Goal: Transaction & Acquisition: Obtain resource

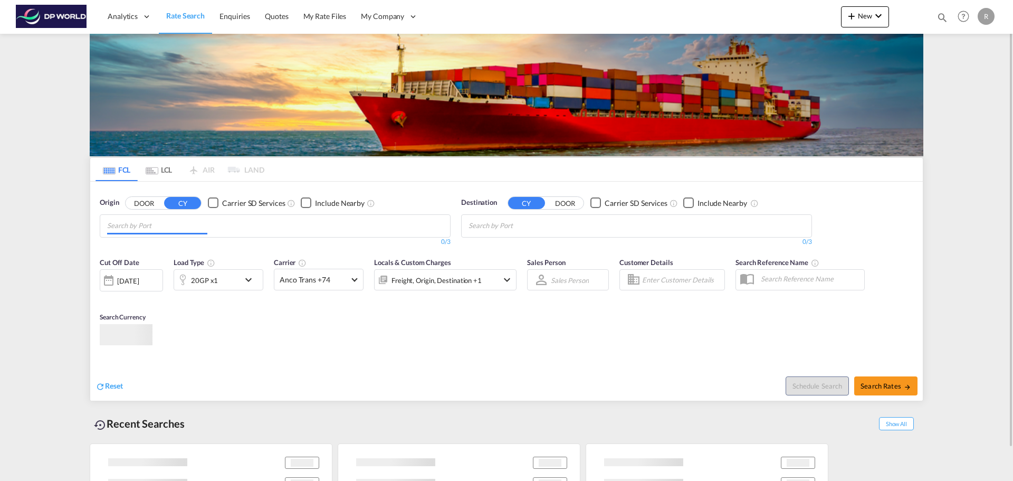
click at [179, 224] on input "Chips input." at bounding box center [157, 225] width 100 height 17
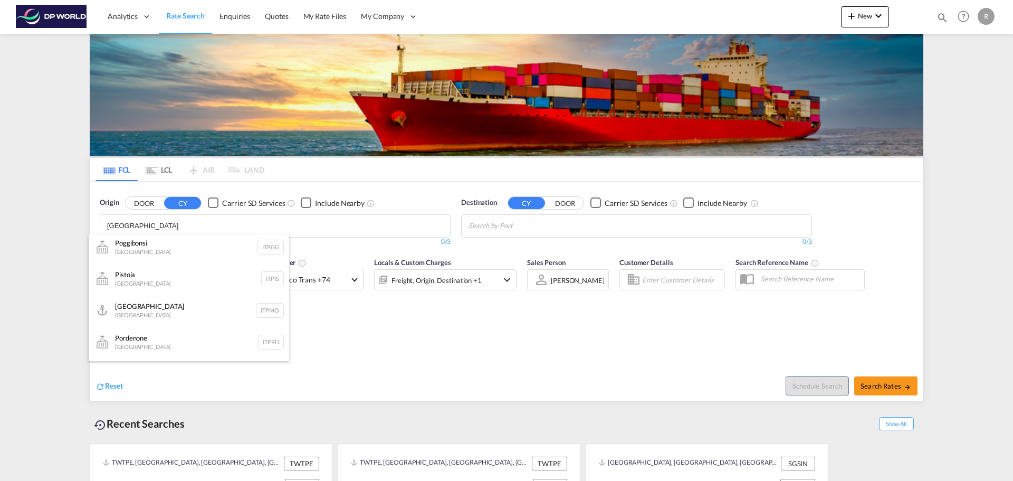
scroll to position [686, 0]
type input "[GEOGRAPHIC_DATA]"
click at [243, 226] on body "Analytics Dashboard Rate Search Enquiries Quotes My Rate Files My Company" at bounding box center [506, 240] width 1013 height 481
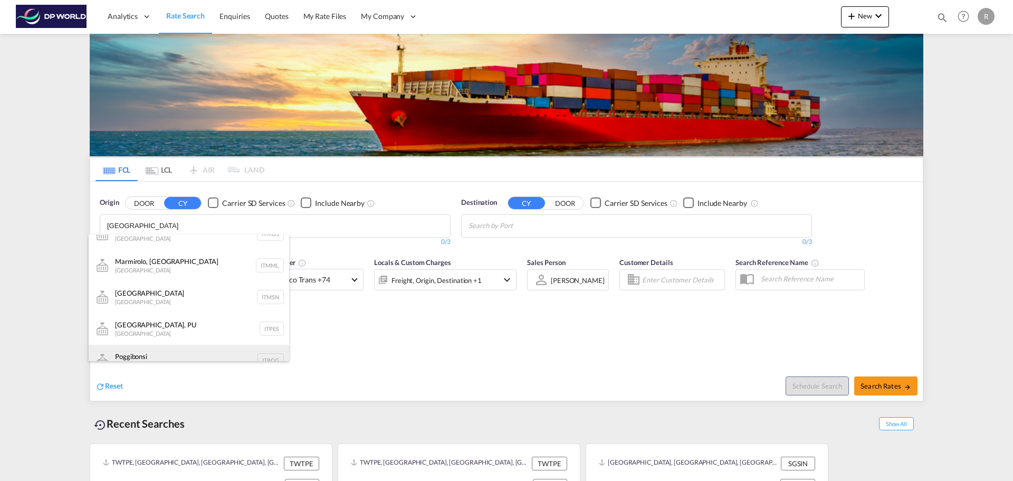
scroll to position [559, 0]
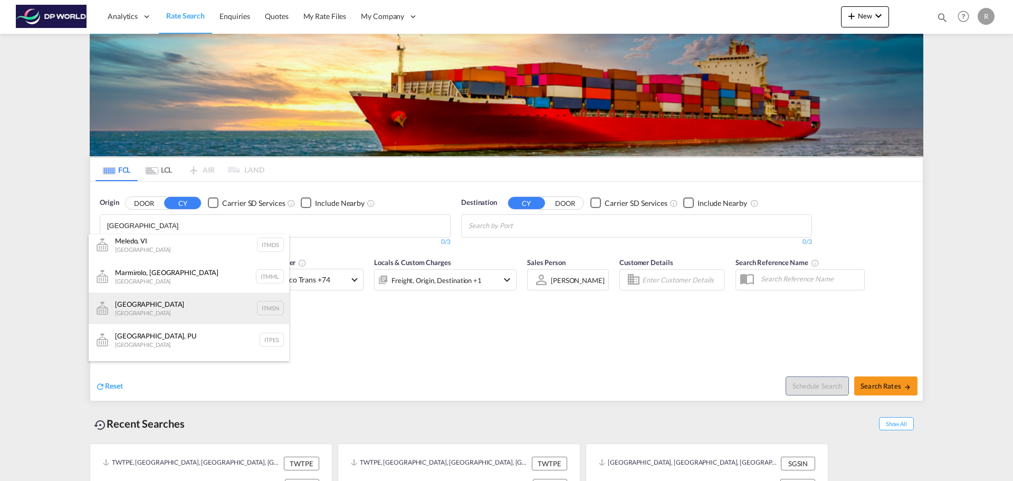
type input "[GEOGRAPHIC_DATA]"
click at [169, 295] on div "[PERSON_NAME] [GEOGRAPHIC_DATA] ITMSN" at bounding box center [189, 308] width 201 height 32
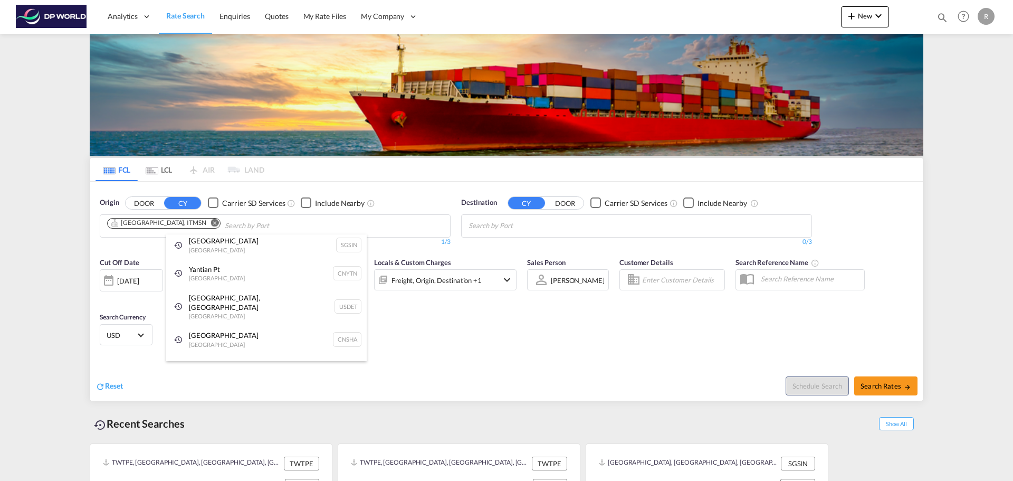
scroll to position [32, 0]
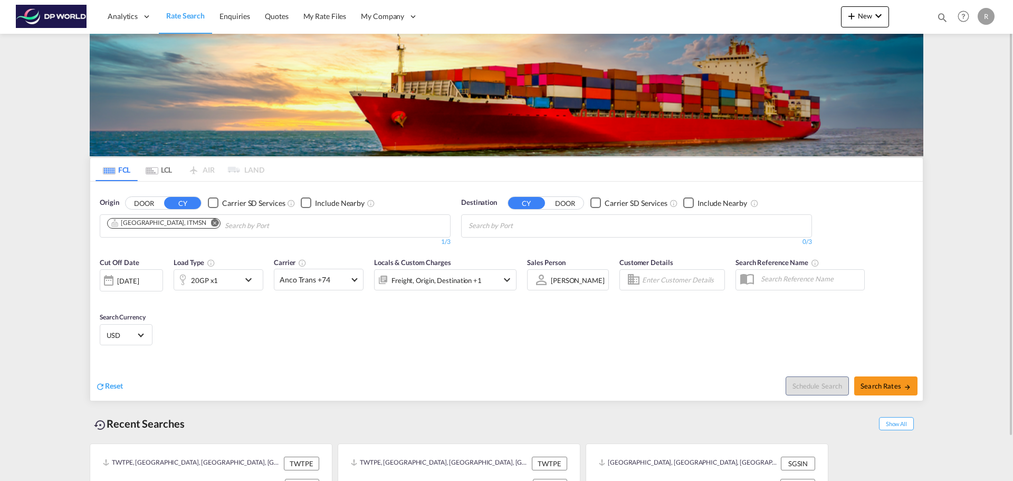
click at [211, 224] on md-icon "Remove" at bounding box center [215, 222] width 8 height 8
click at [175, 225] on body "Analytics Dashboard Rate Search Enquiries Quotes My Rate Files My Company" at bounding box center [506, 240] width 1013 height 481
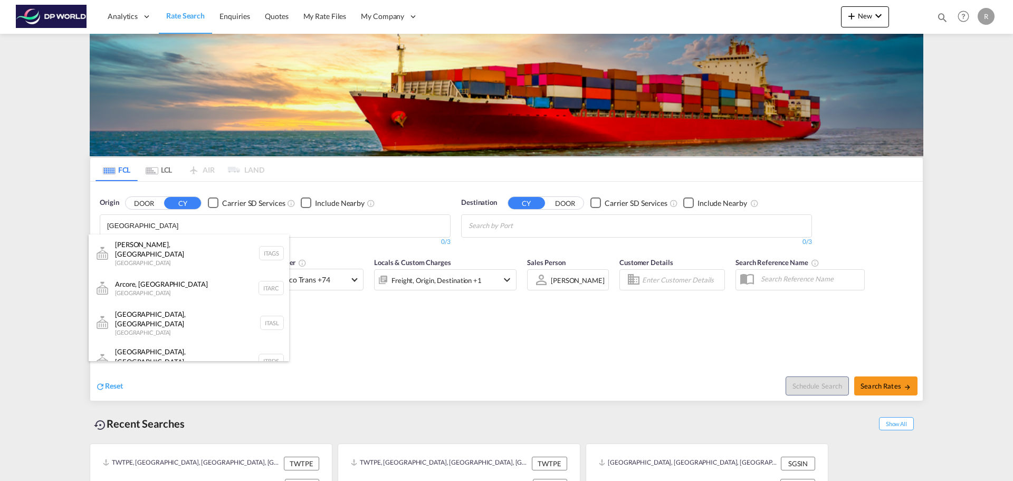
type input "[GEOGRAPHIC_DATA]"
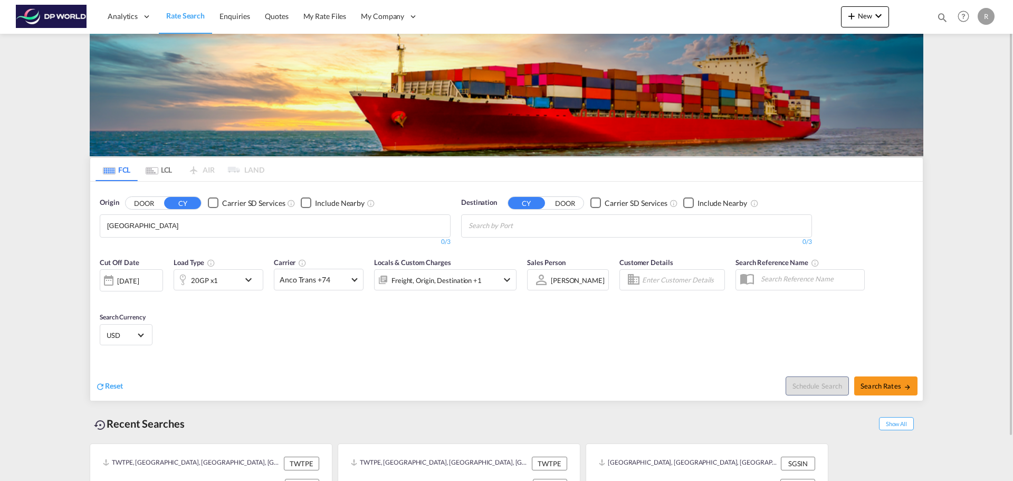
drag, startPoint x: 175, startPoint y: 225, endPoint x: 168, endPoint y: 232, distance: 9.7
click at [169, 233] on body "Analytics Dashboard Rate Search Enquiries Quotes My Rate Files My Company" at bounding box center [506, 240] width 1013 height 481
click at [167, 229] on input "[GEOGRAPHIC_DATA]" at bounding box center [157, 225] width 100 height 17
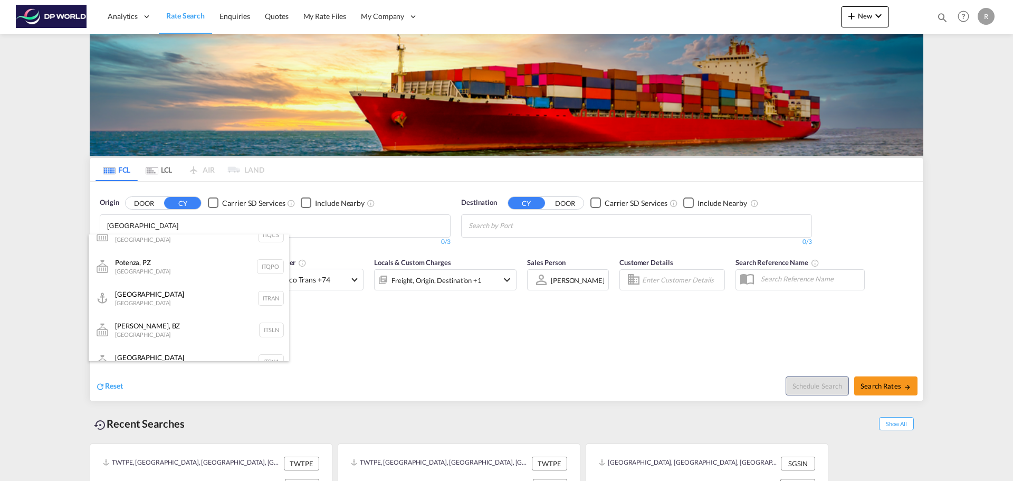
scroll to position [823, 0]
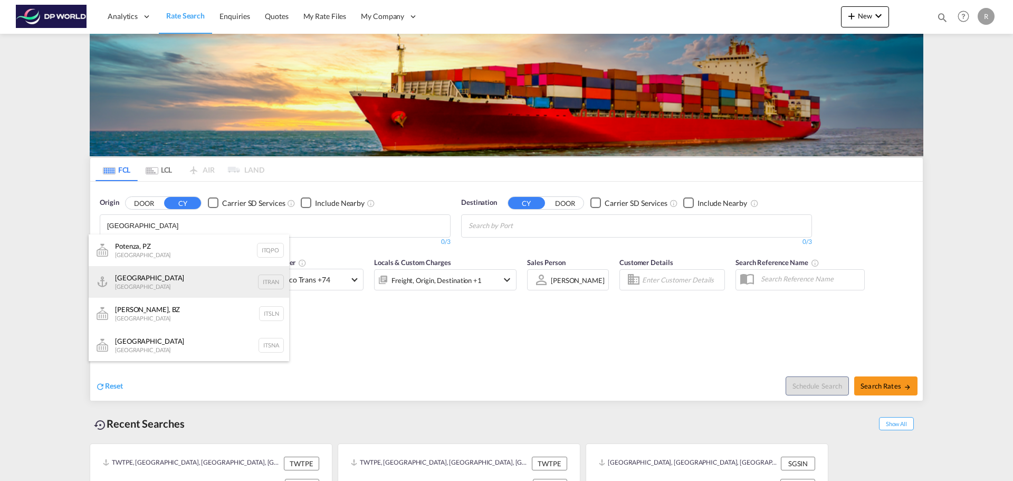
click at [172, 289] on div "Ravenna [GEOGRAPHIC_DATA] ITRAN" at bounding box center [189, 282] width 201 height 32
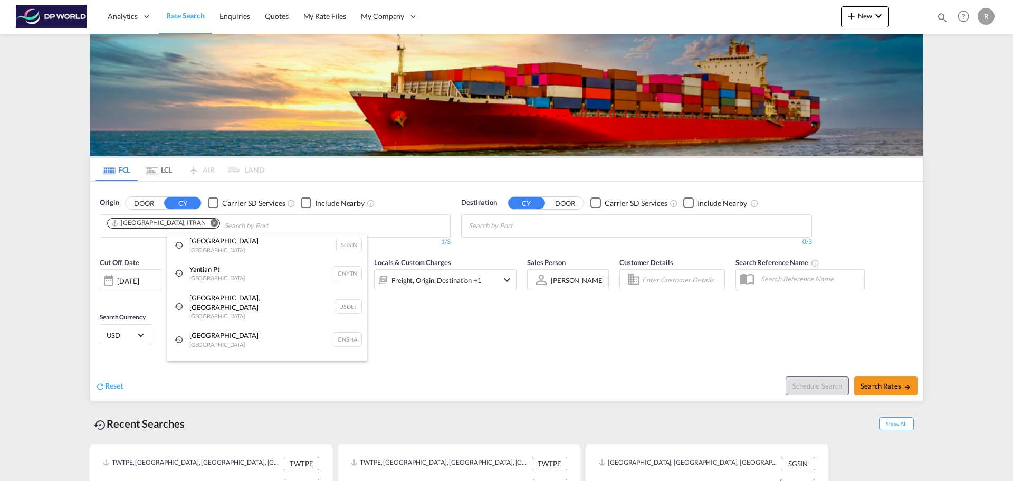
scroll to position [32, 0]
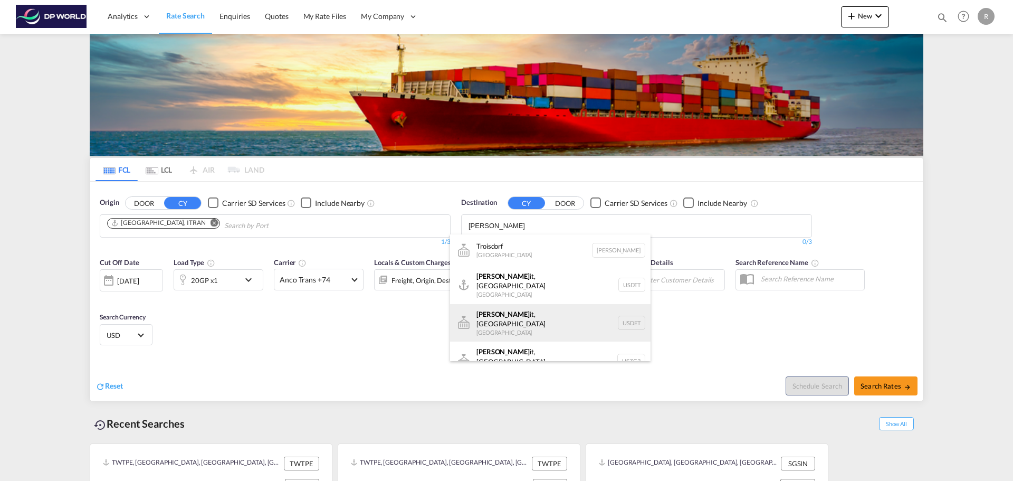
type input "[PERSON_NAME]"
click at [540, 311] on div "[PERSON_NAME] it, [GEOGRAPHIC_DATA] USDET" at bounding box center [550, 323] width 201 height 38
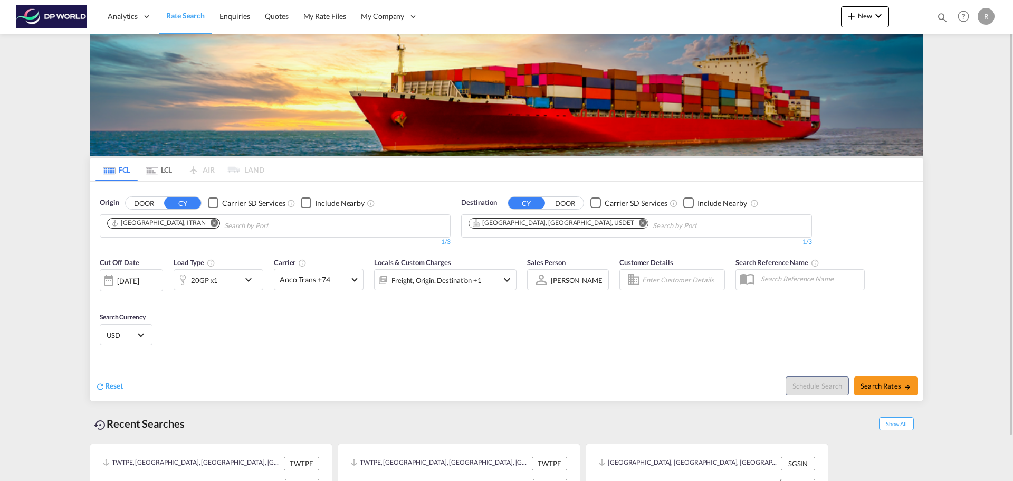
click at [139, 285] on div "[DATE]" at bounding box center [128, 280] width 22 height 9
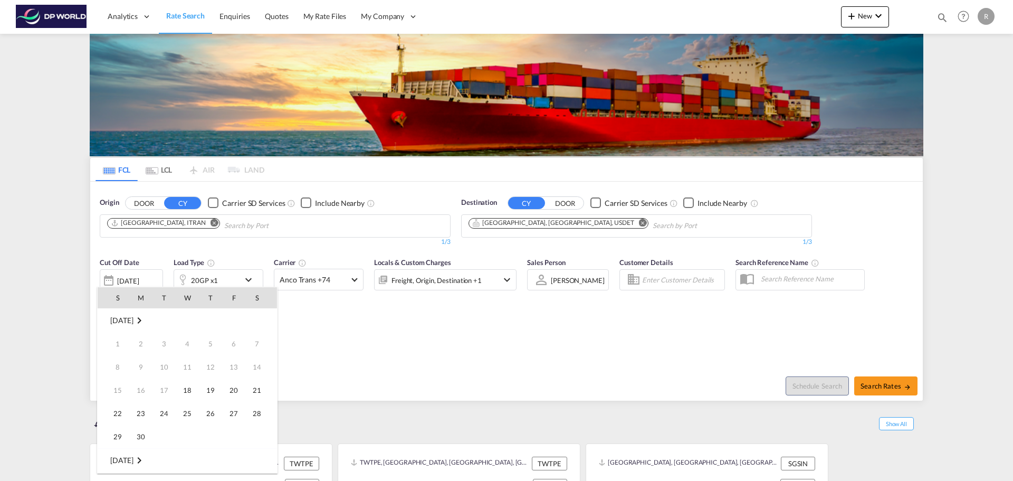
scroll to position [420, 0]
click at [168, 433] on span "30" at bounding box center [164, 436] width 21 height 21
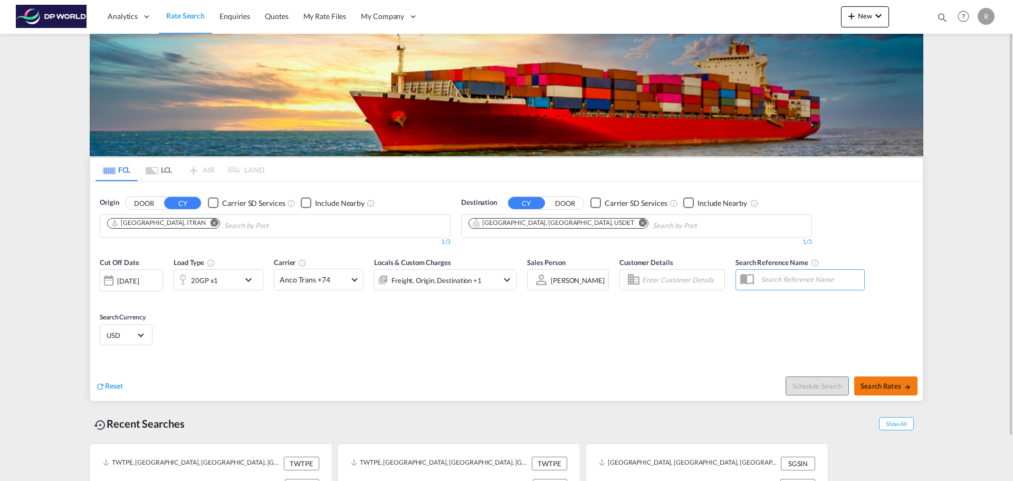
click at [888, 389] on span "Search Rates" at bounding box center [886, 386] width 51 height 8
type input "ITRAN to USDET / [DATE]"
